Goal: Task Accomplishment & Management: Use online tool/utility

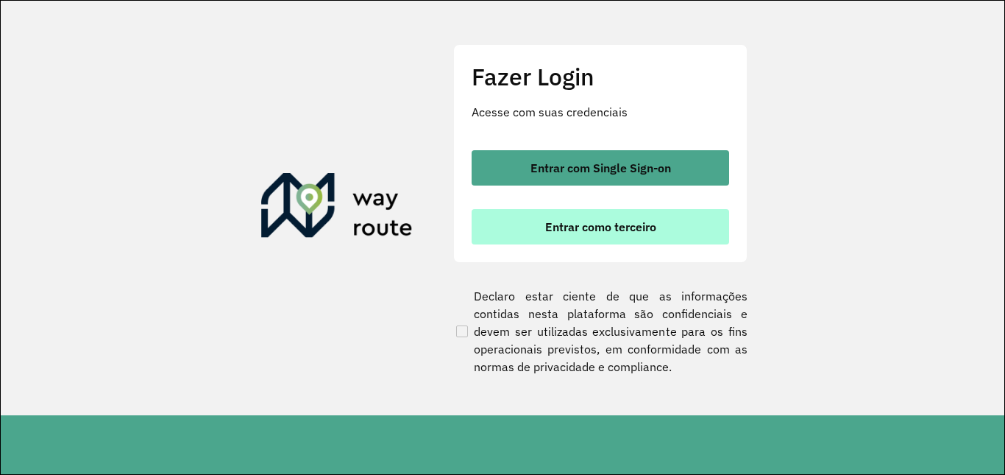
click at [651, 229] on span "Entrar como terceiro" at bounding box center [600, 227] width 111 height 12
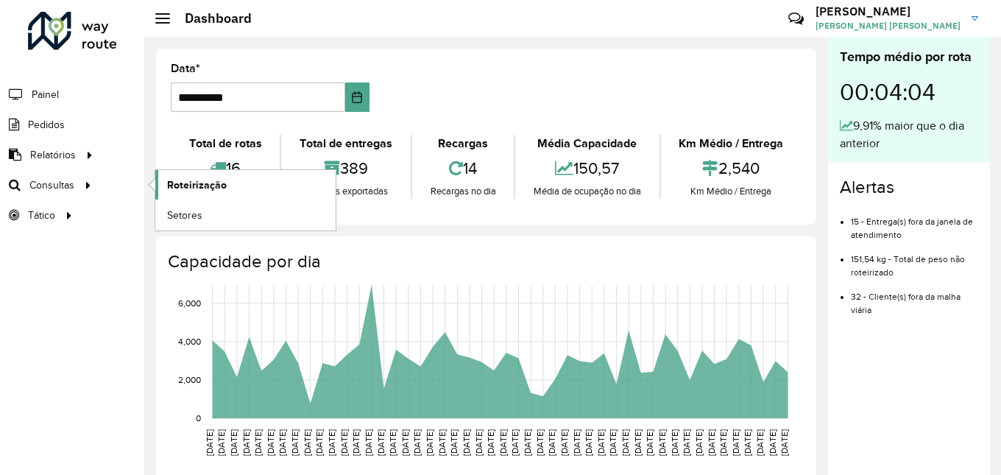
click at [297, 189] on link "Roteirização" at bounding box center [245, 184] width 180 height 29
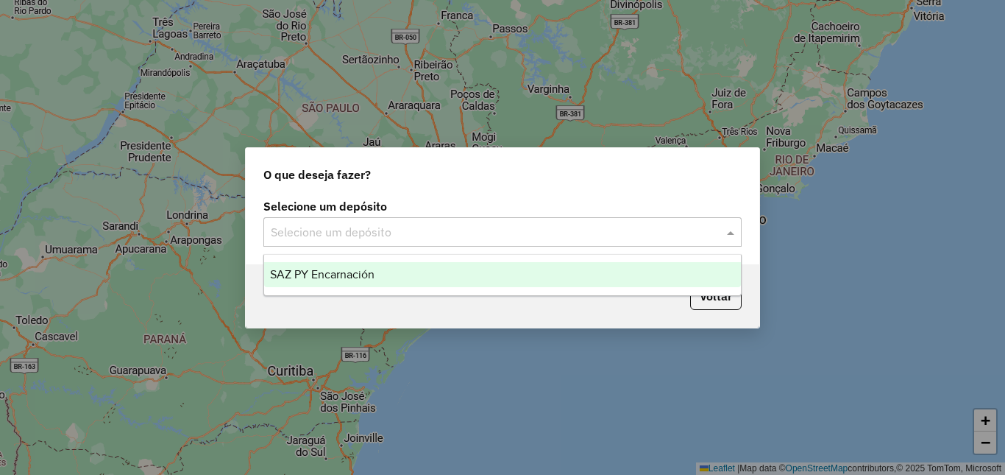
click at [579, 235] on input "text" at bounding box center [488, 233] width 434 height 18
click at [466, 279] on div "SAZ PY Encarnación" at bounding box center [502, 274] width 477 height 25
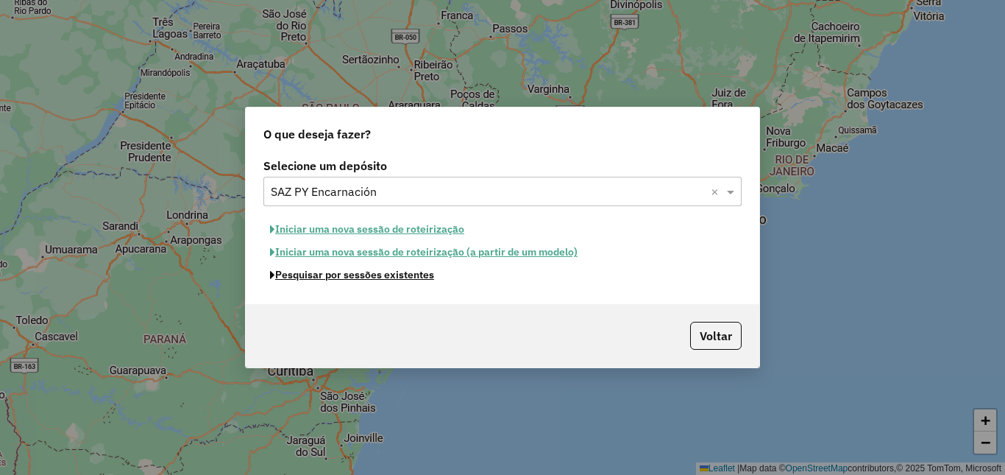
click at [399, 276] on button "Pesquisar por sessões existentes" at bounding box center [352, 275] width 177 height 23
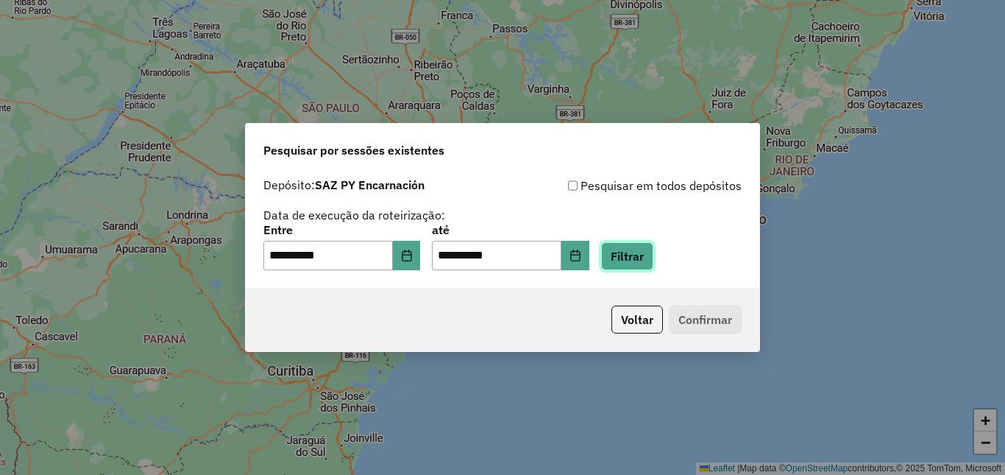
click at [654, 263] on button "Filtrar" at bounding box center [627, 256] width 52 height 28
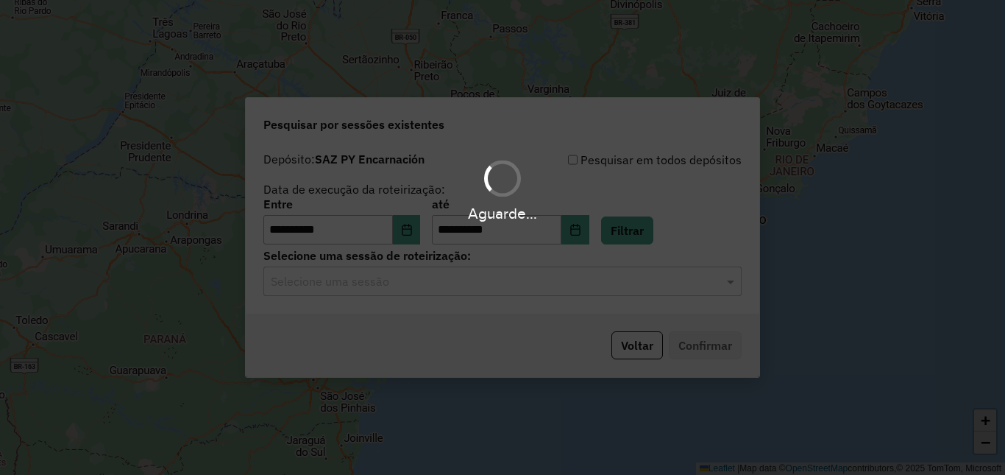
click at [334, 285] on input "text" at bounding box center [488, 282] width 434 height 18
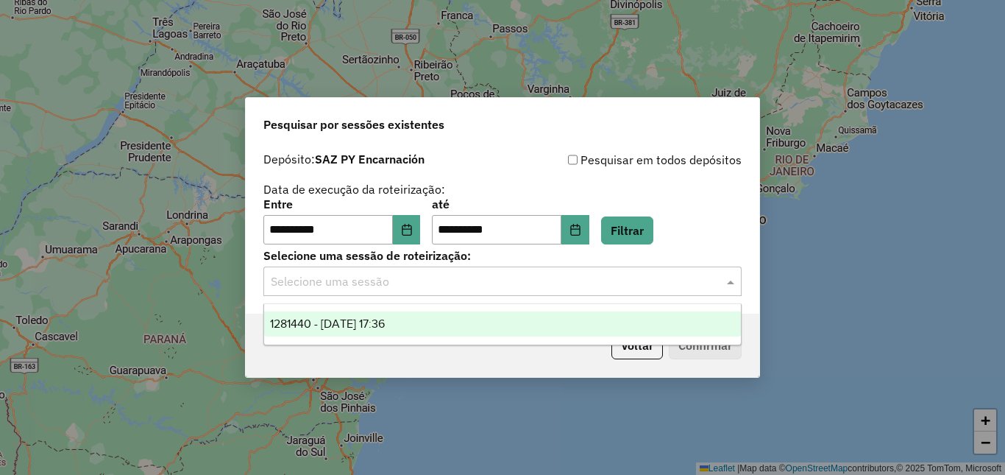
click at [343, 321] on span "1281440 - 24/09/2025 17:36" at bounding box center [327, 323] width 115 height 13
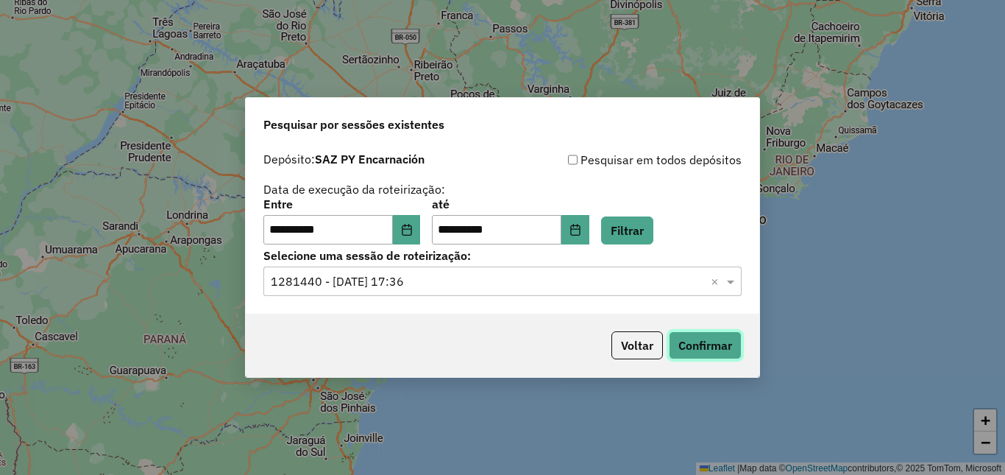
click at [710, 347] on button "Confirmar" at bounding box center [705, 345] width 73 height 28
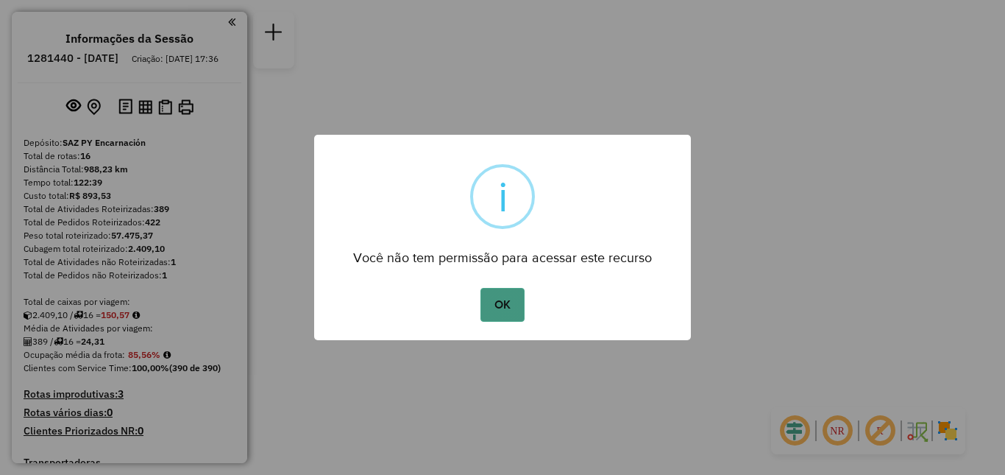
click at [511, 291] on button "OK" at bounding box center [502, 305] width 43 height 34
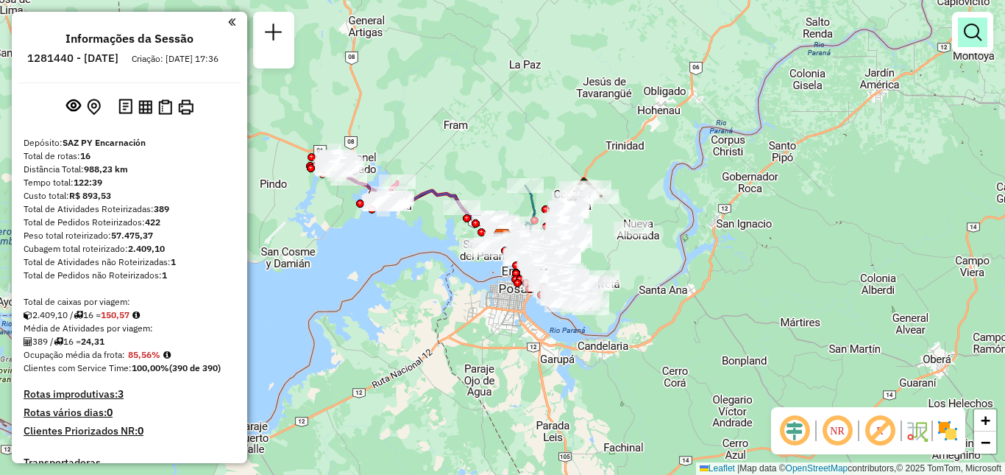
click at [972, 33] on em at bounding box center [973, 33] width 18 height 18
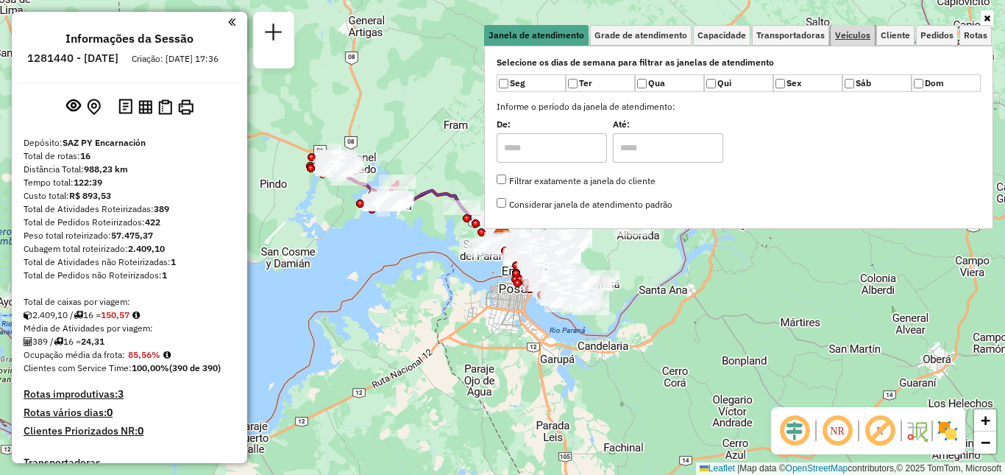
drag, startPoint x: 864, startPoint y: 35, endPoint x: 857, endPoint y: 39, distance: 7.6
click at [863, 35] on span "Veículos" at bounding box center [852, 35] width 35 height 9
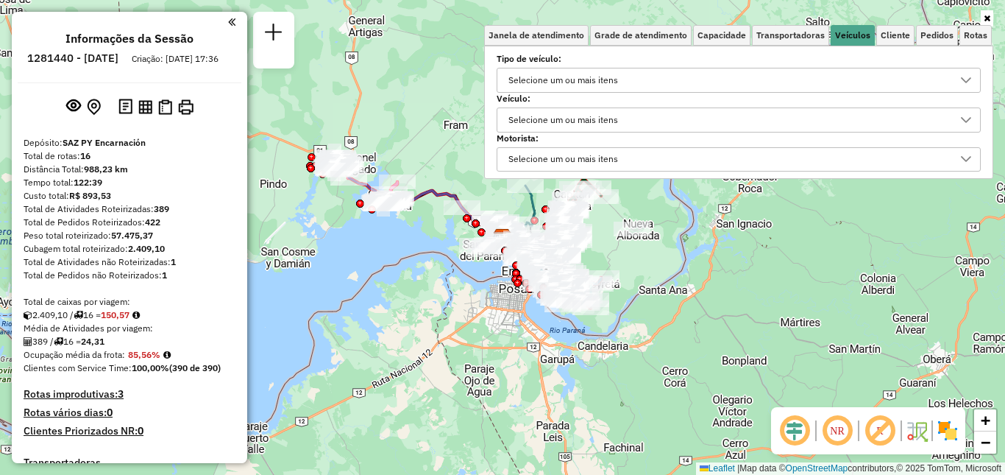
click at [732, 79] on div "Selecione um ou mais itens" at bounding box center [727, 80] width 449 height 24
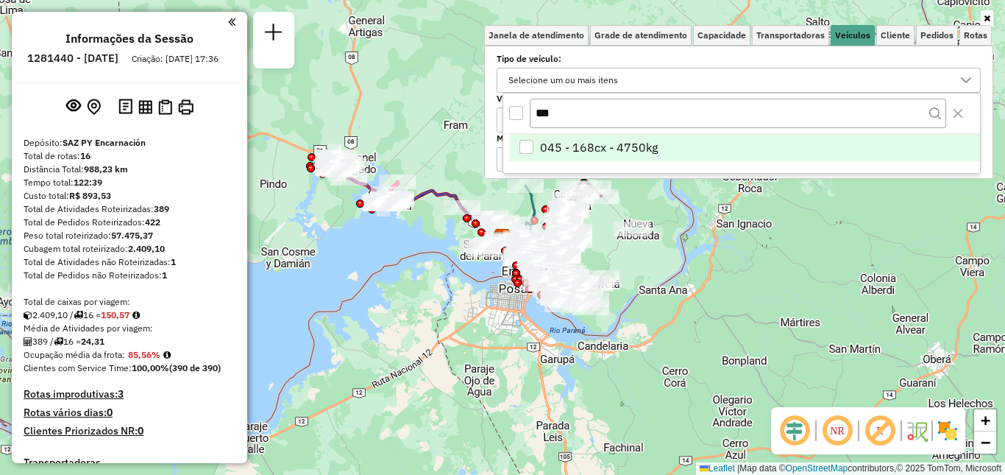
type input "***"
click at [709, 144] on li "045 - 168cx - 4750kg" at bounding box center [744, 148] width 471 height 28
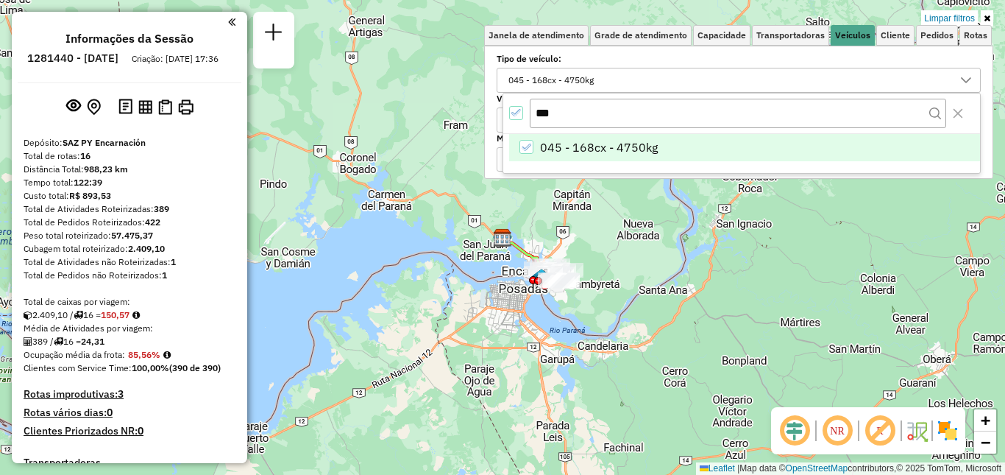
click at [578, 315] on div "Limpar filtros Janela de atendimento Grade de atendimento Capacidade Transporta…" at bounding box center [502, 237] width 1005 height 475
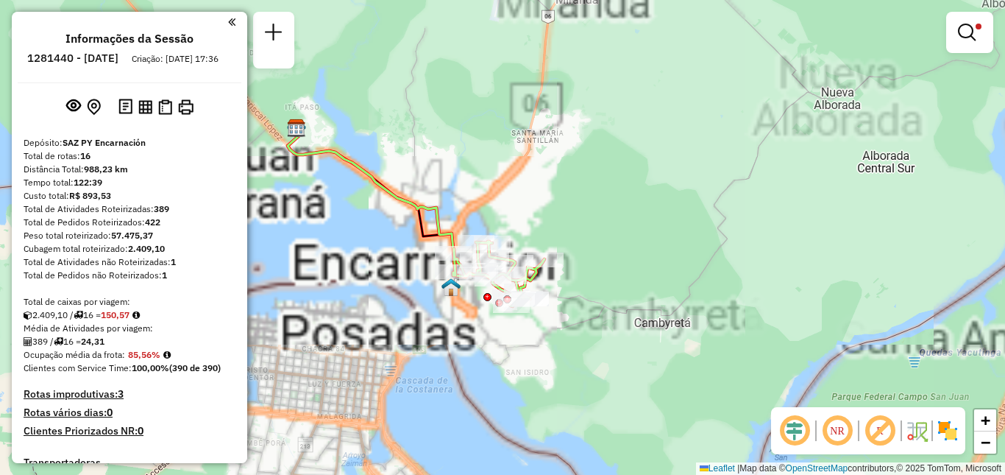
drag, startPoint x: 556, startPoint y: 223, endPoint x: 618, endPoint y: 208, distance: 63.6
click at [618, 209] on div "Limpar filtros Janela de atendimento Grade de atendimento Capacidade Transporta…" at bounding box center [502, 237] width 1005 height 475
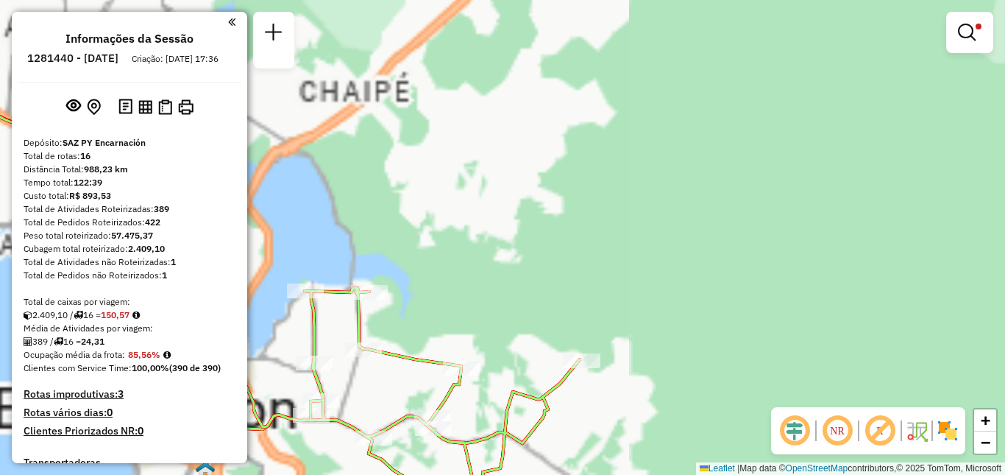
drag, startPoint x: 622, startPoint y: 238, endPoint x: 875, endPoint y: 116, distance: 281.1
click at [871, 119] on div "Limpar filtros Janela de atendimento Grade de atendimento Capacidade Transporta…" at bounding box center [502, 237] width 1005 height 475
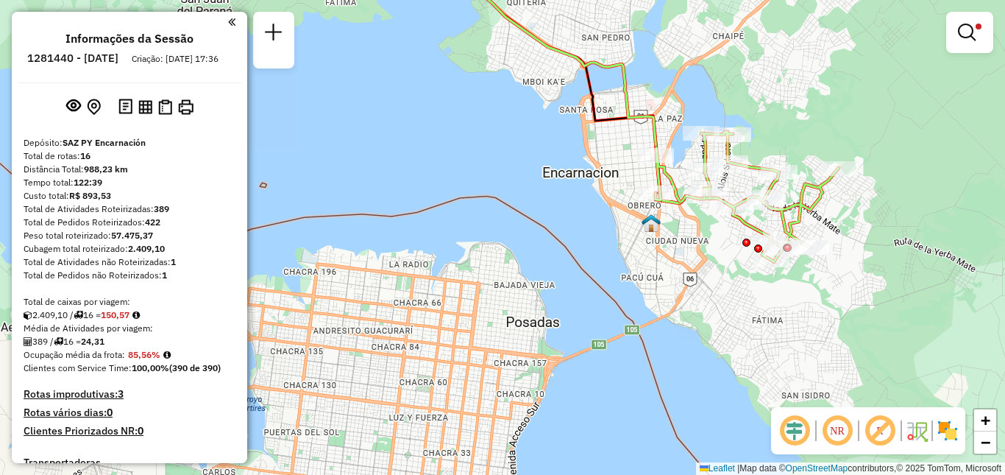
click at [823, 124] on div "Limpar filtros Janela de atendimento Grade de atendimento Capacidade Transporta…" at bounding box center [502, 237] width 1005 height 475
